Goal: Task Accomplishment & Management: Use online tool/utility

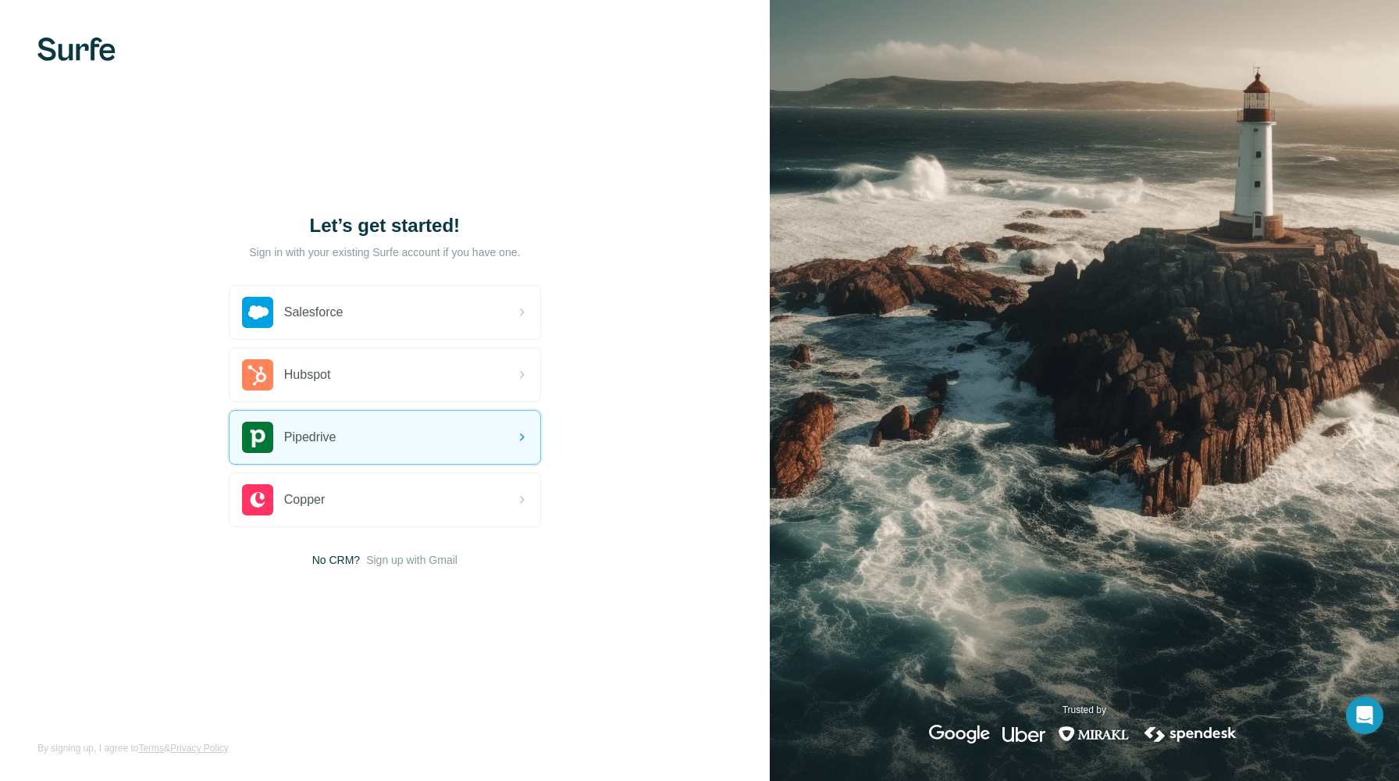
click at [479, 434] on div "Pipedrive" at bounding box center [385, 437] width 311 height 53
click at [333, 423] on div "Pipedrive" at bounding box center [289, 437] width 94 height 31
